Goal: Task Accomplishment & Management: Use online tool/utility

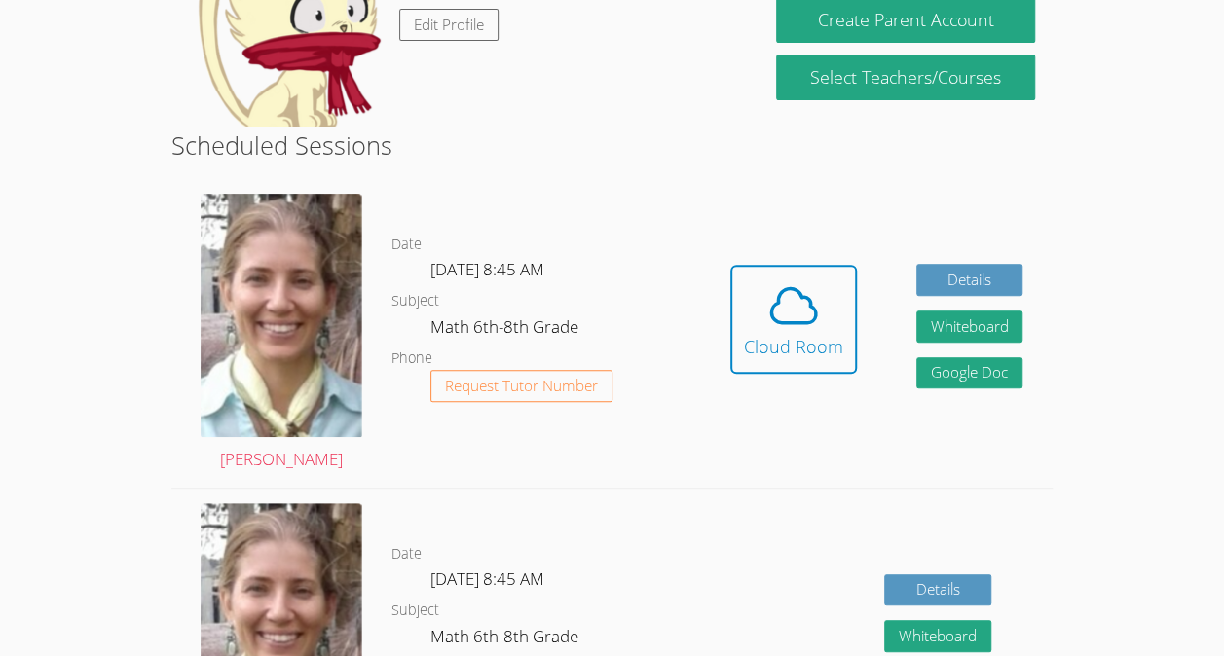
scroll to position [257, 0]
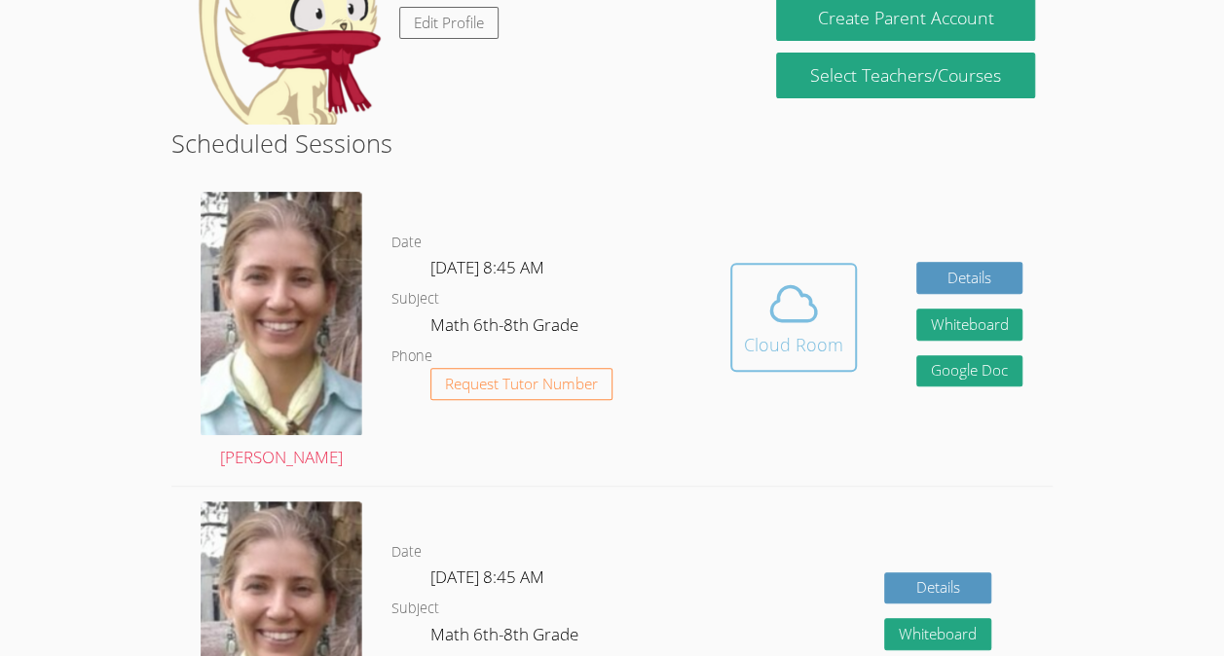
click at [825, 318] on span at bounding box center [793, 303] width 99 height 55
click at [793, 311] on icon at bounding box center [793, 303] width 55 height 55
click at [777, 307] on icon at bounding box center [793, 303] width 55 height 55
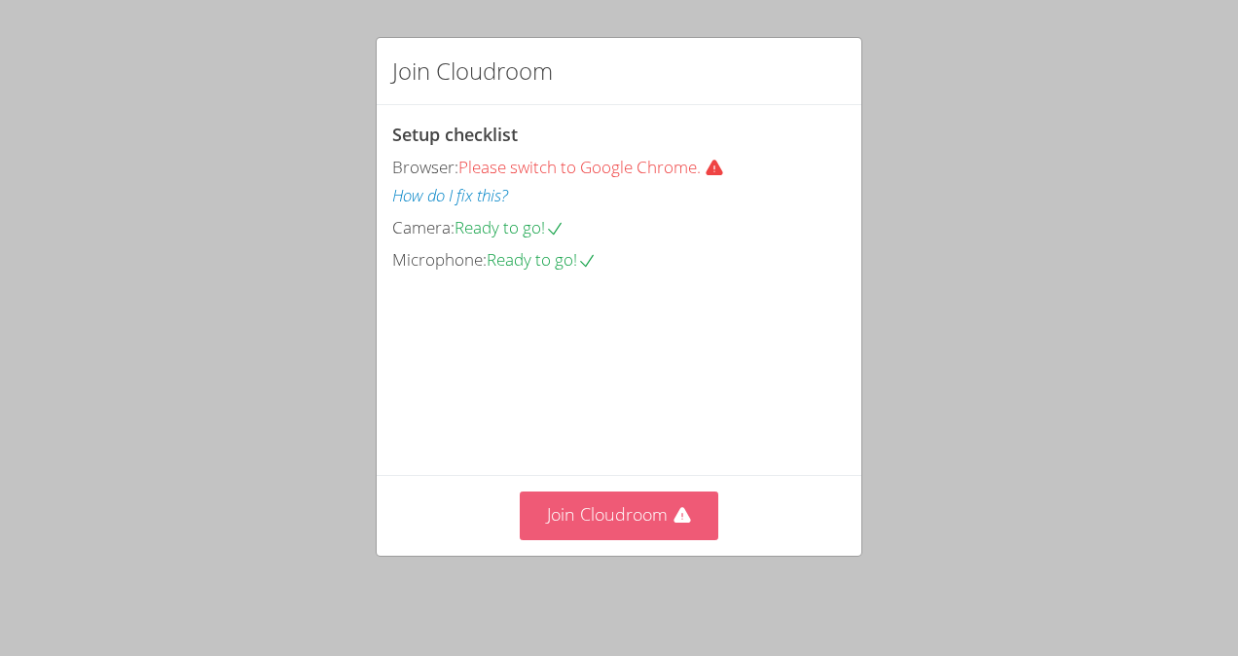
click at [648, 530] on button "Join Cloudroom" at bounding box center [620, 516] width 200 height 48
click at [599, 523] on button "Join Cloudroom" at bounding box center [620, 516] width 200 height 48
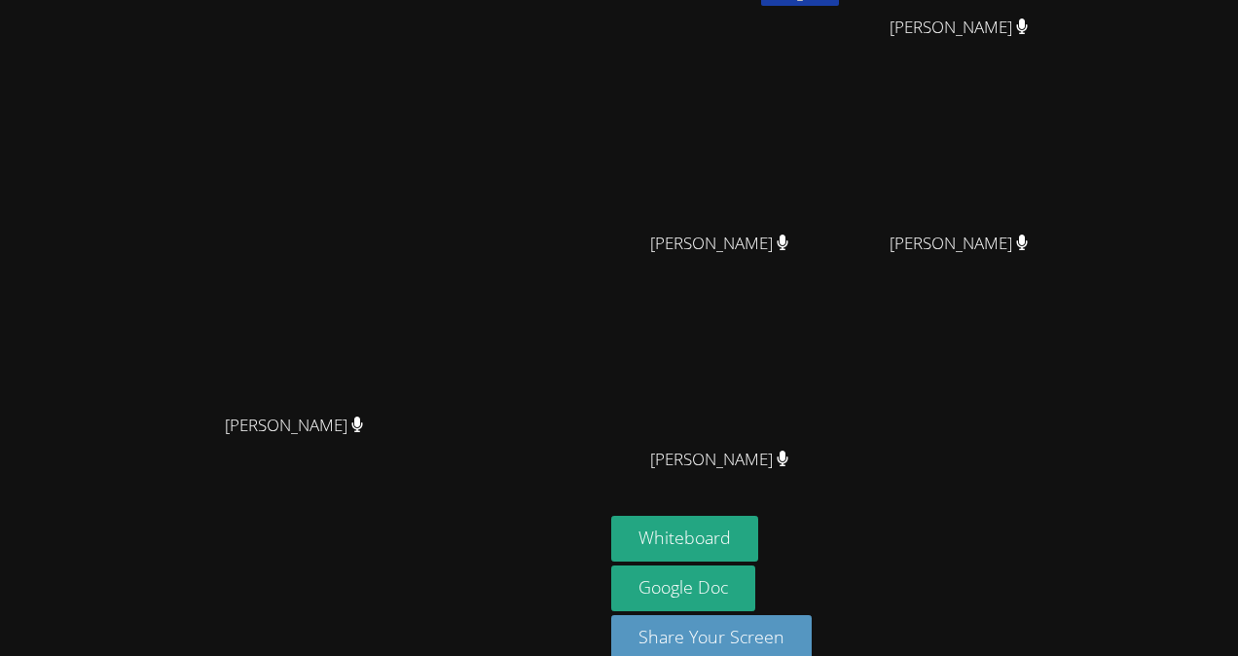
scroll to position [162, 0]
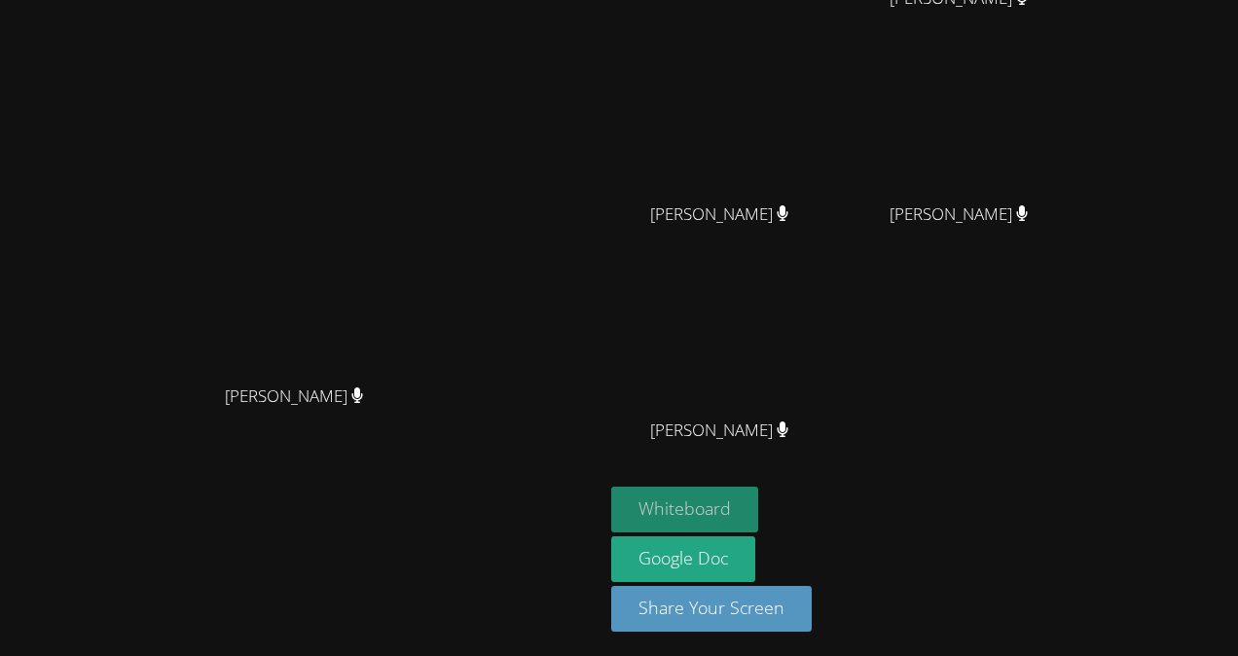
click at [758, 524] on button "Whiteboard" at bounding box center [684, 510] width 147 height 46
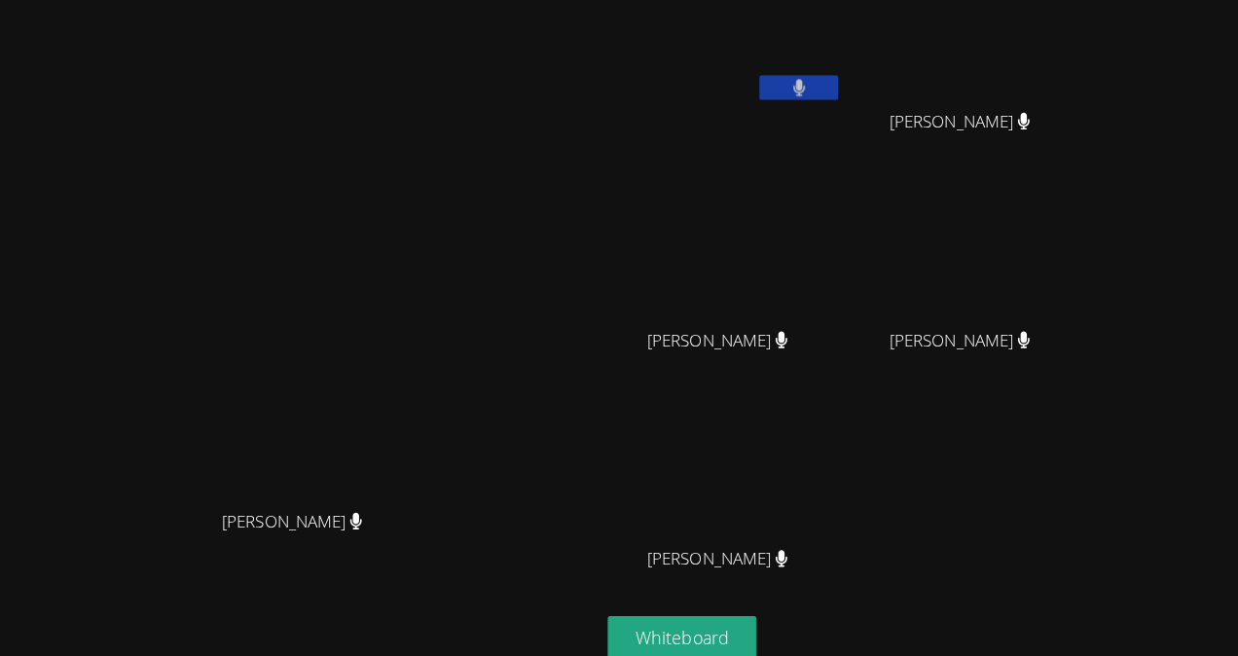
scroll to position [0, 0]
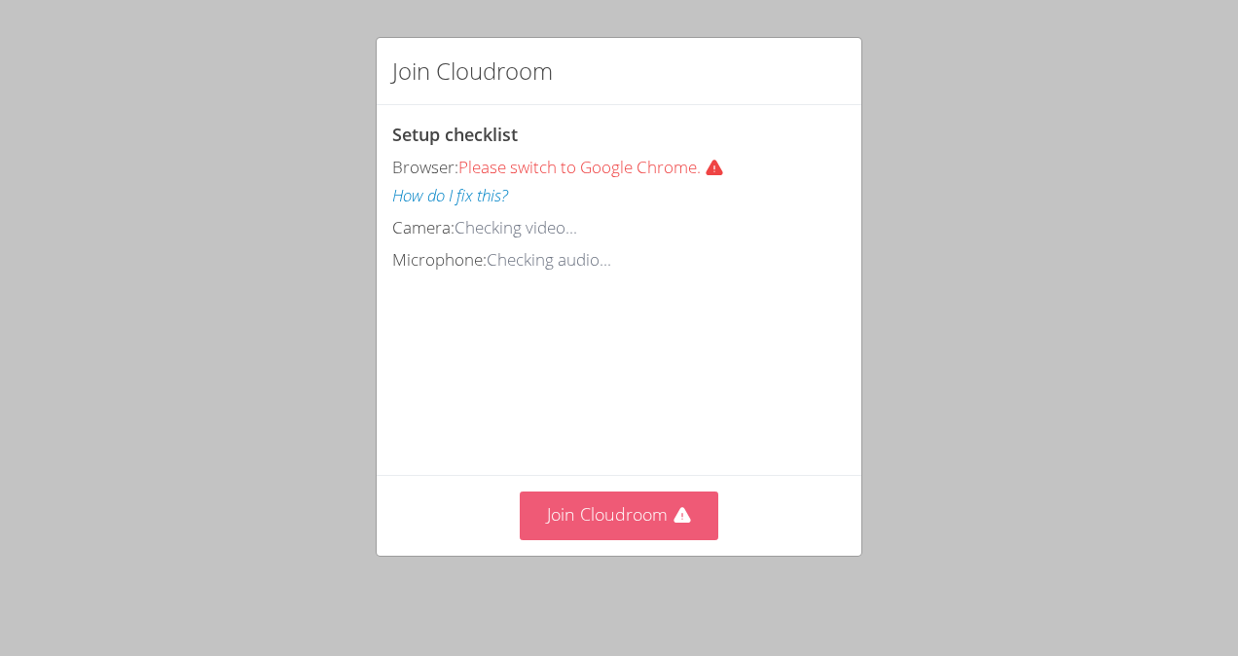
click at [555, 522] on button "Join Cloudroom" at bounding box center [620, 516] width 200 height 48
